Goal: Obtain resource: Download file/media

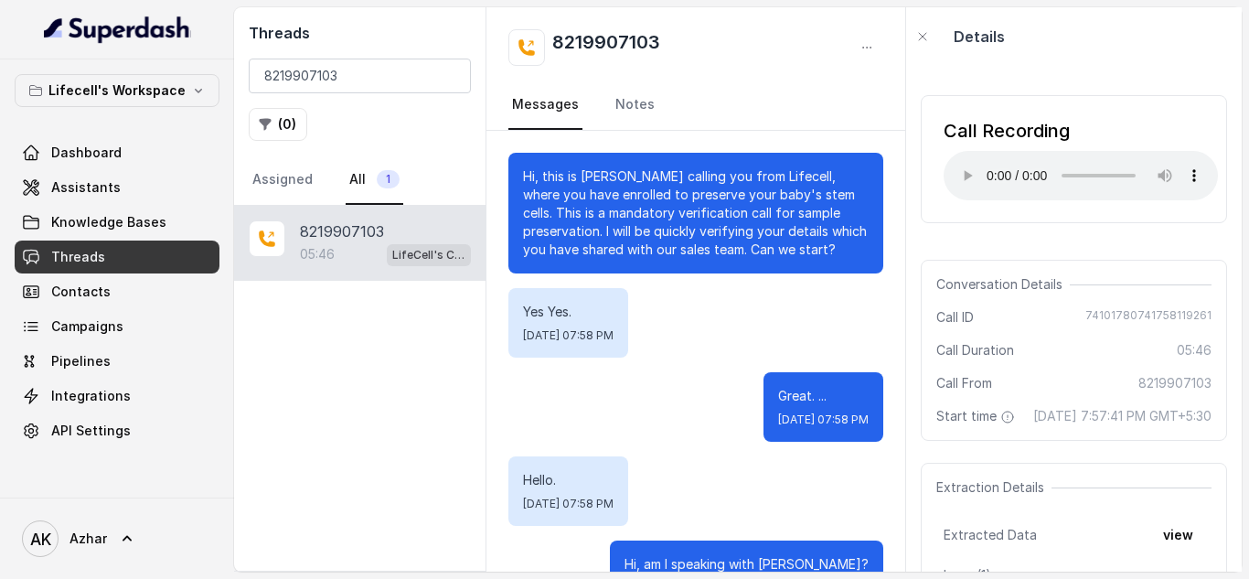
scroll to position [5235, 0]
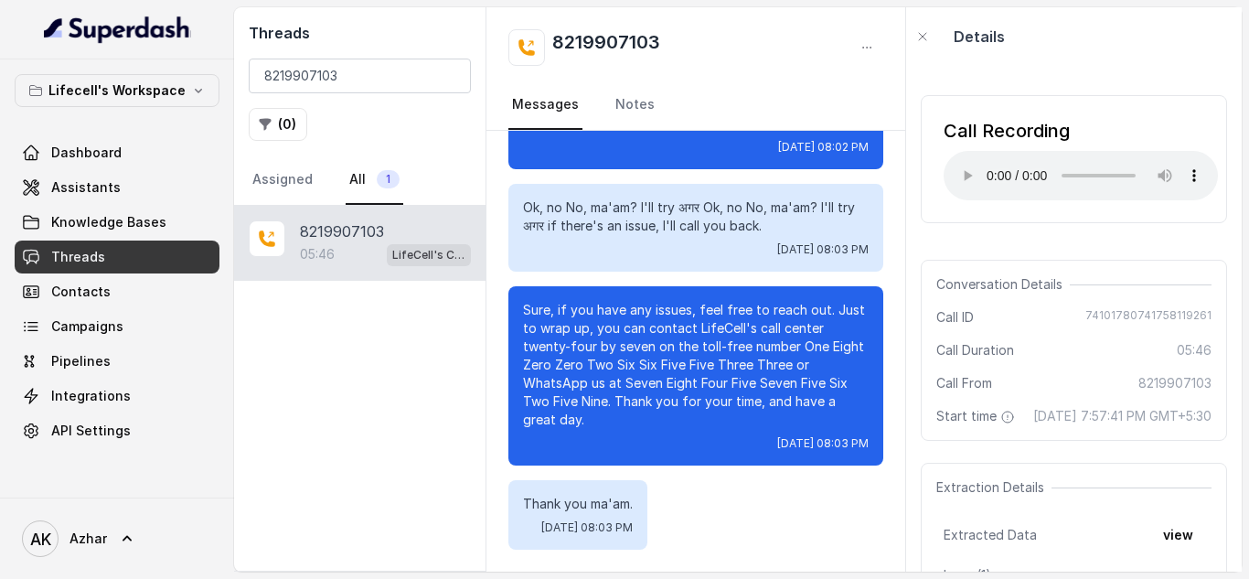
click at [375, 76] on input "8219907103" at bounding box center [360, 76] width 222 height 35
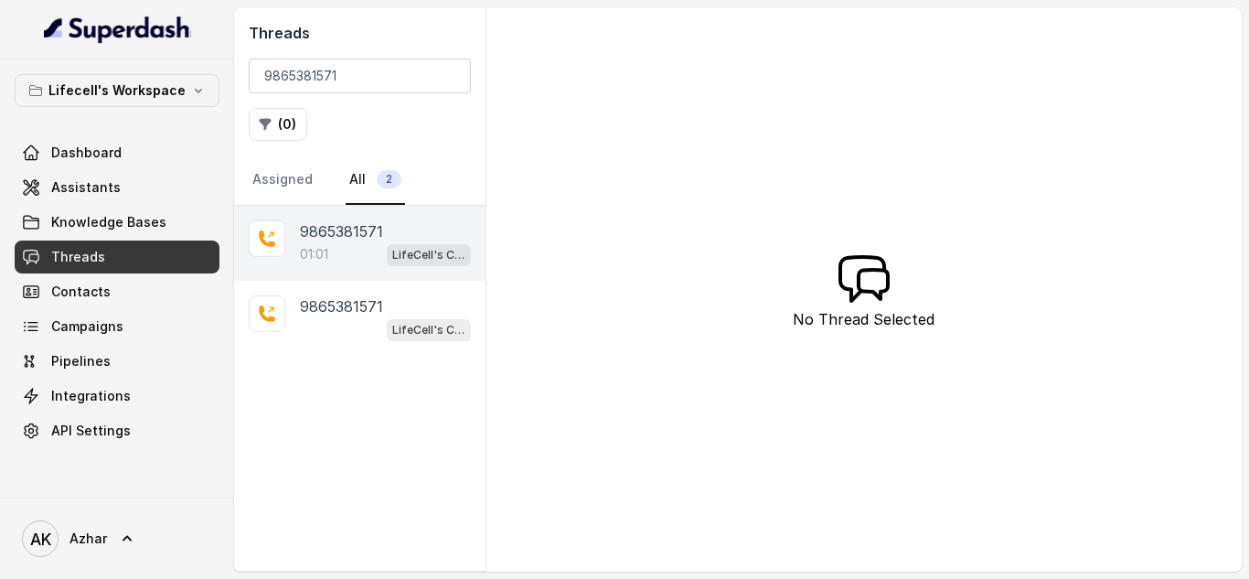
click at [354, 249] on div "01:01 LifeCell's Call Assistant" at bounding box center [385, 254] width 171 height 24
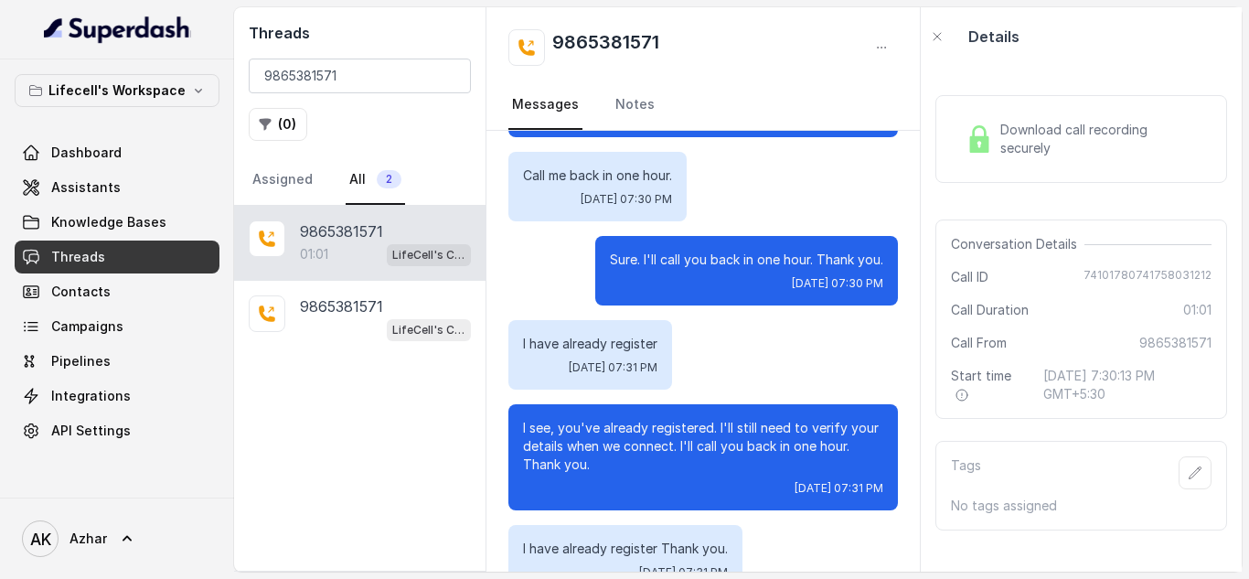
scroll to position [368, 0]
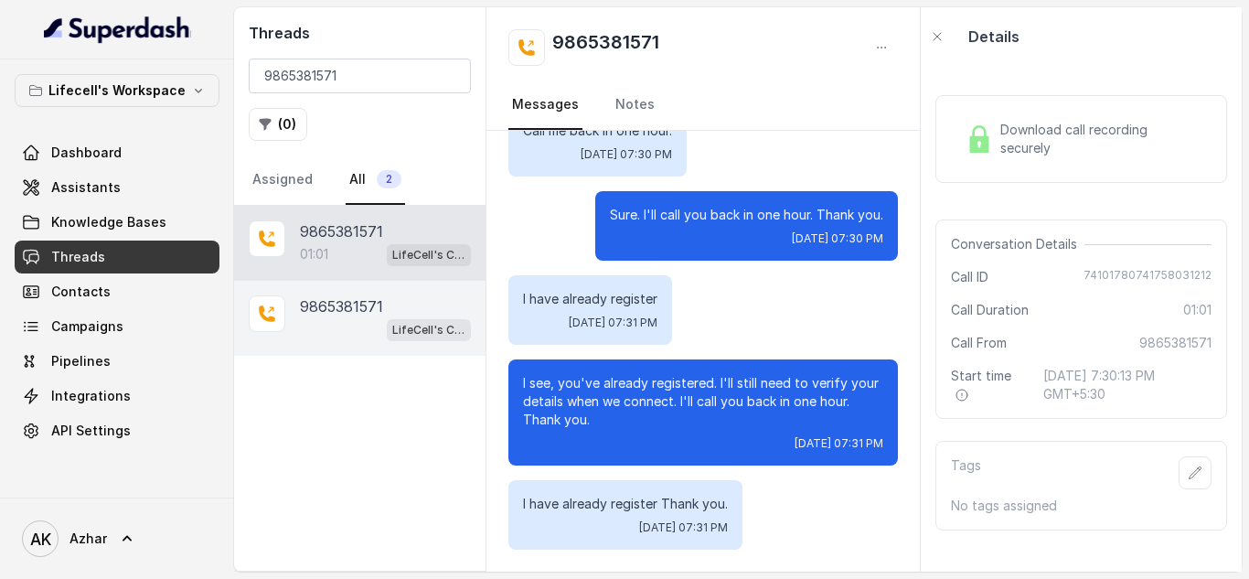
click at [316, 299] on p "9865381571" at bounding box center [341, 306] width 83 height 22
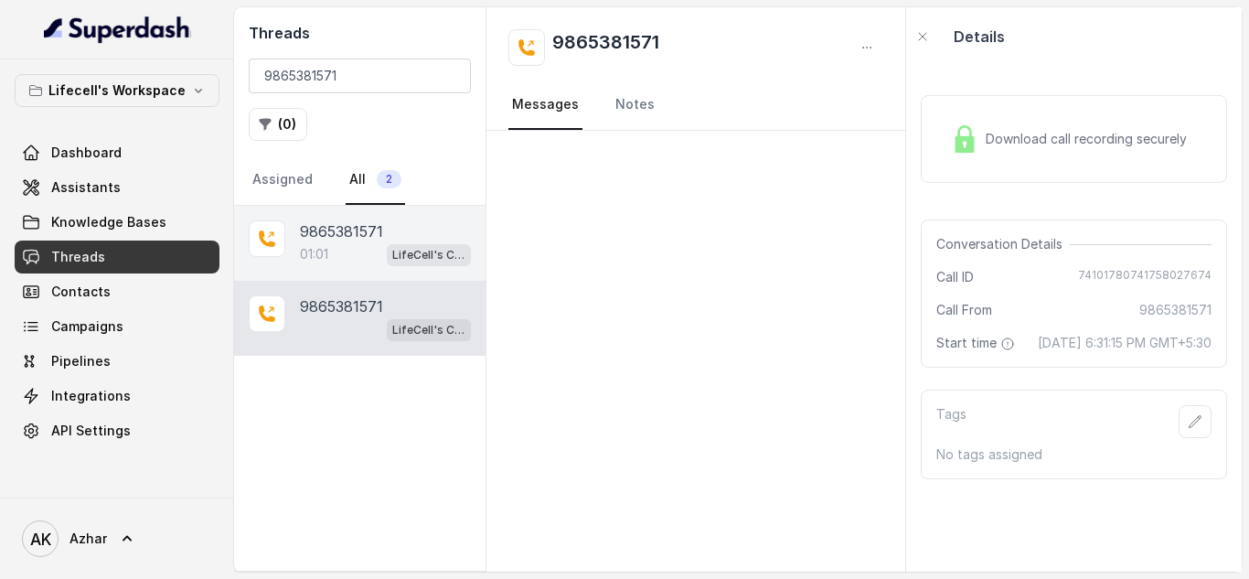
click at [352, 262] on div "01:01 LifeCell's Call Assistant" at bounding box center [385, 254] width 171 height 24
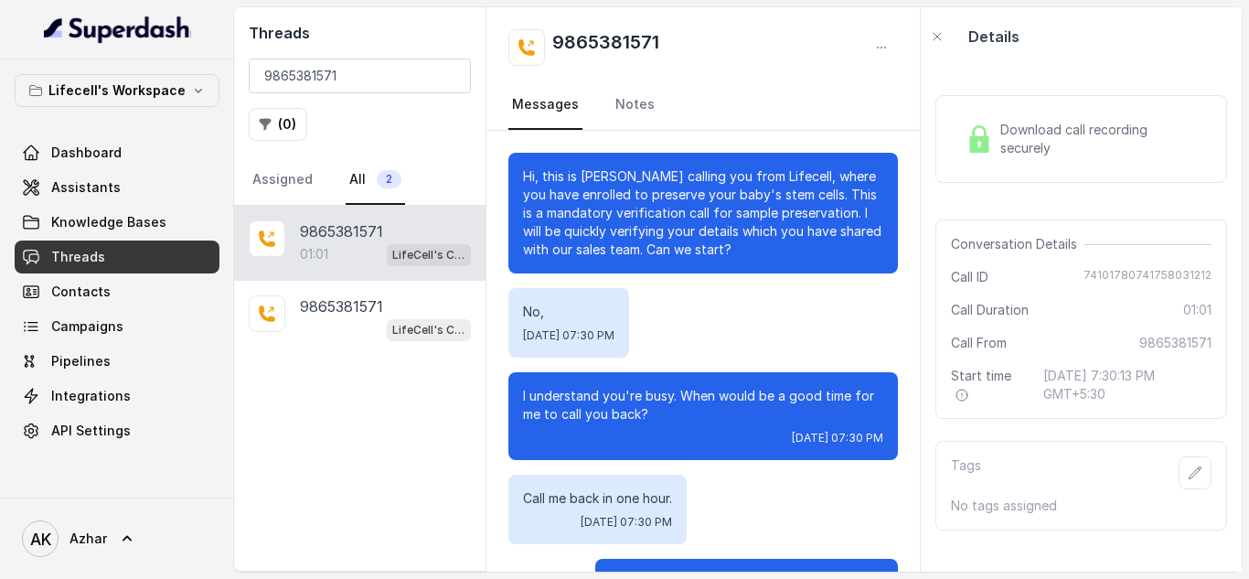
scroll to position [368, 0]
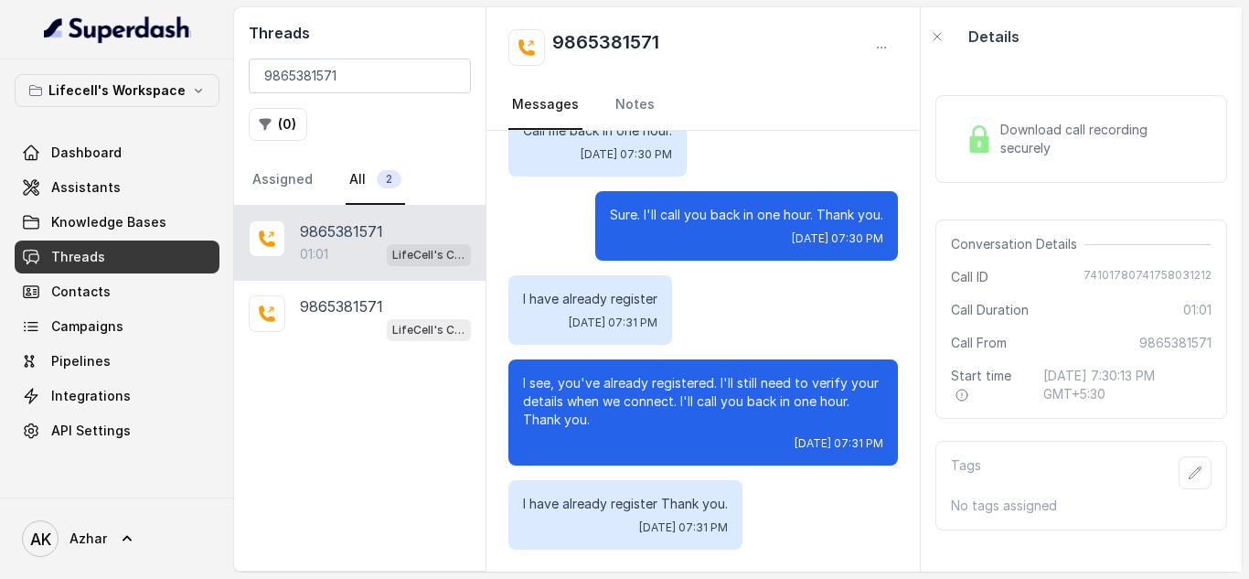
click at [991, 155] on div "Download call recording securely" at bounding box center [1081, 139] width 246 height 42
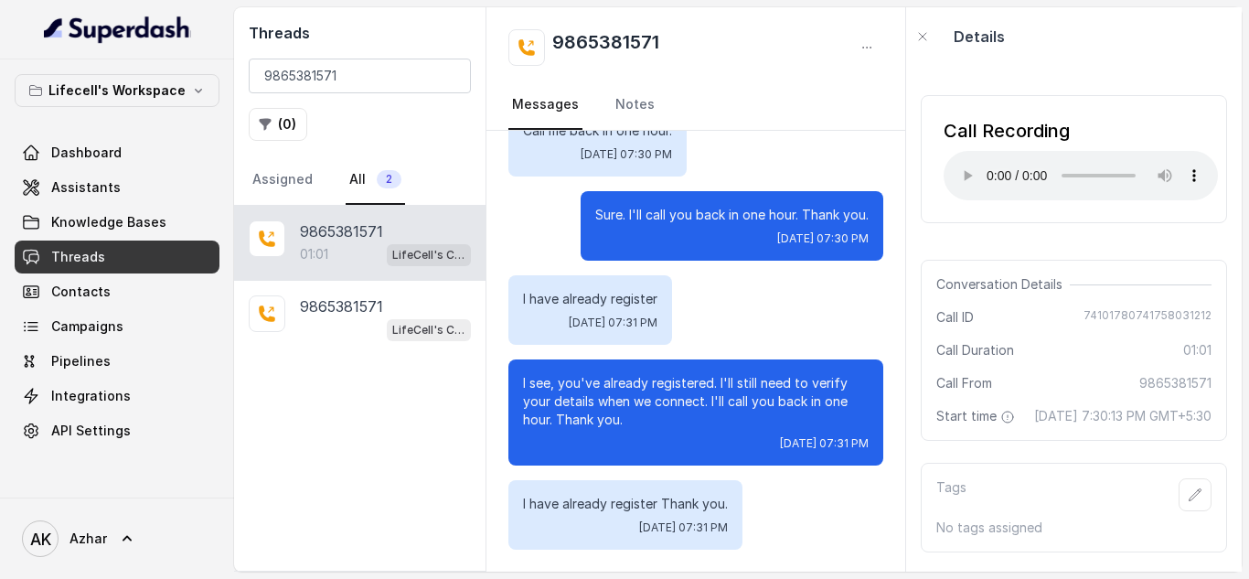
scroll to position [386, 0]
click at [290, 79] on input "9865381571" at bounding box center [360, 76] width 222 height 35
paste input "698928353"
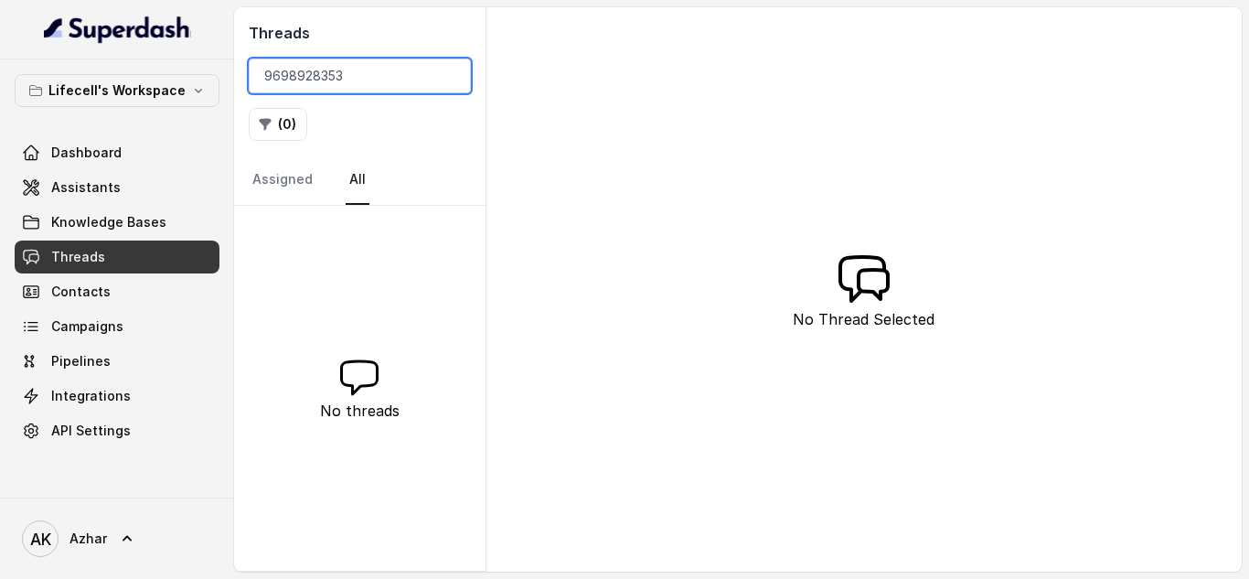
click at [306, 74] on input "9698928353" at bounding box center [360, 76] width 222 height 35
paste input "865381571"
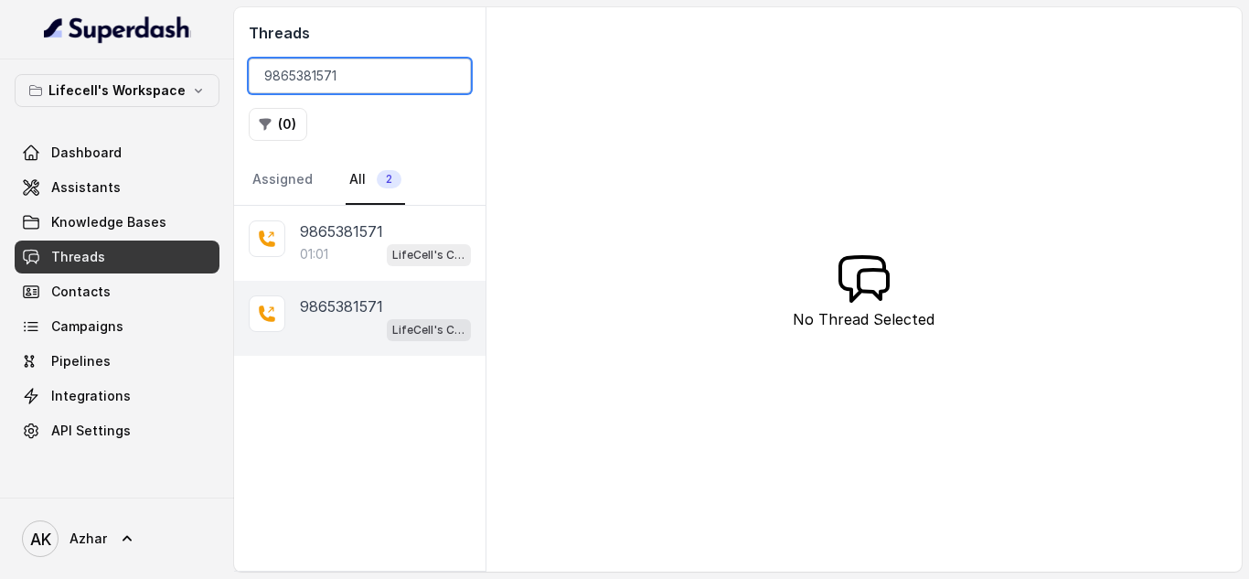
type input "9865381571"
click at [355, 293] on div "[PHONE_NUMBER] LifeCell's Call Assistant" at bounding box center [359, 318] width 251 height 75
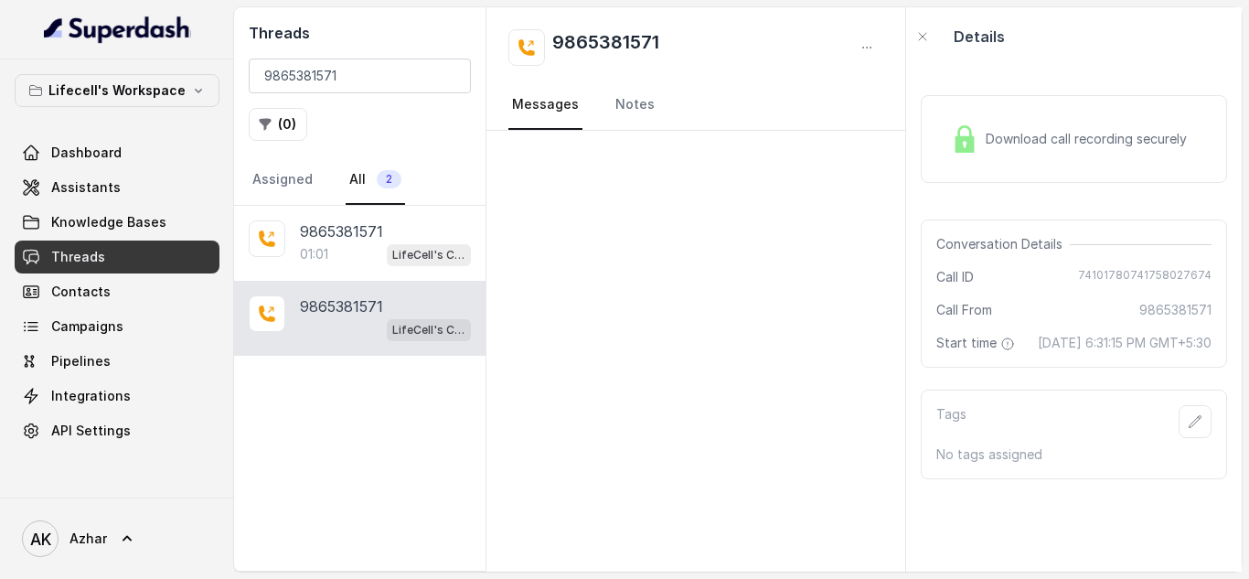
click at [966, 118] on div "Download call recording securely" at bounding box center [1068, 139] width 250 height 42
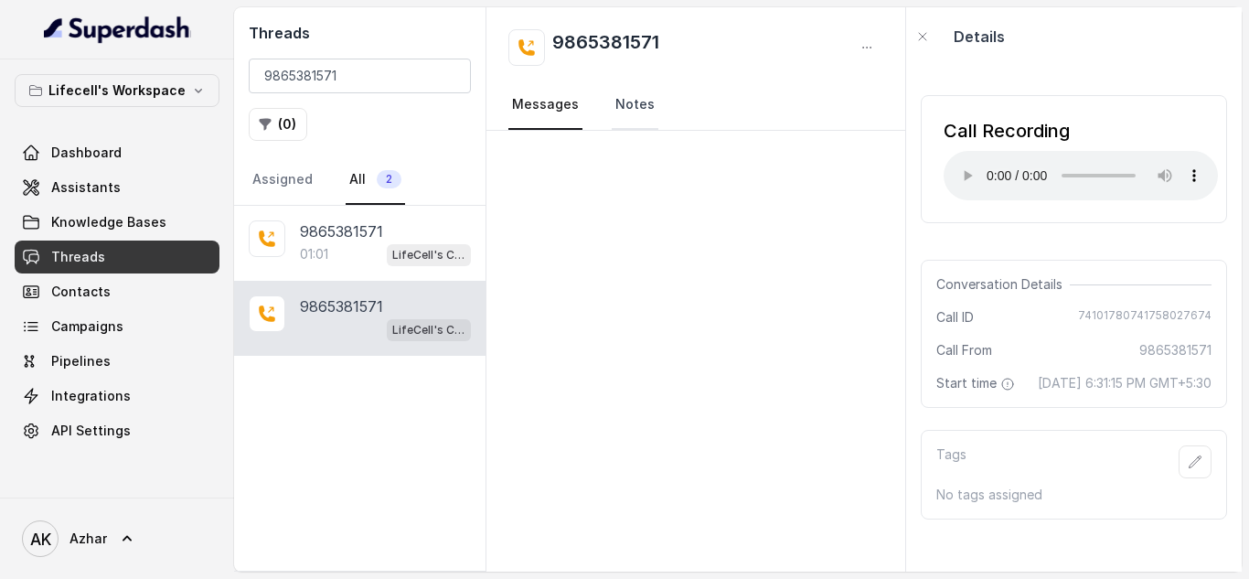
click at [645, 99] on link "Notes" at bounding box center [635, 104] width 47 height 49
click at [565, 95] on link "Messages" at bounding box center [545, 104] width 74 height 49
